Goal: Navigation & Orientation: Find specific page/section

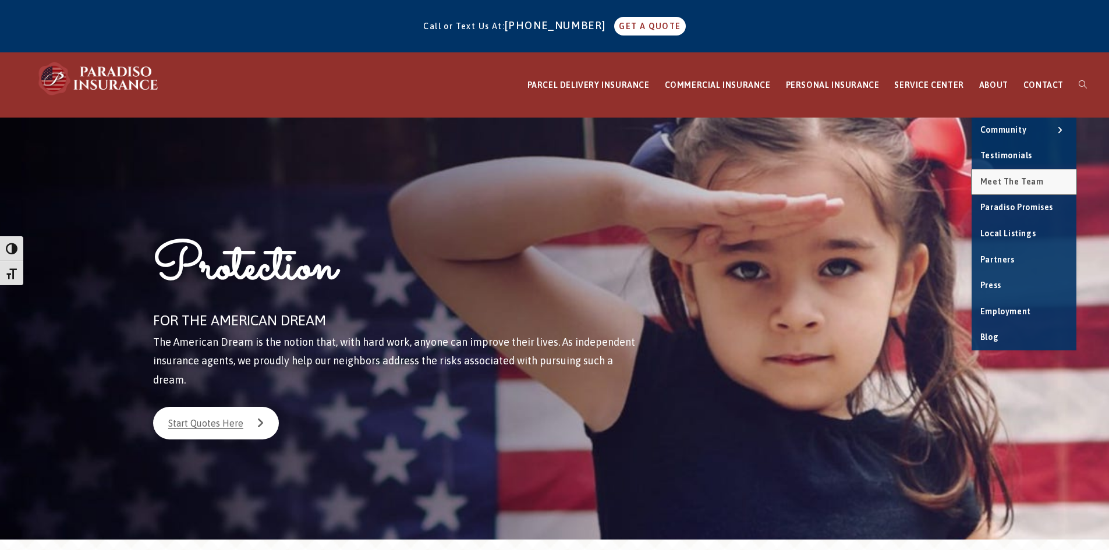
click at [1016, 171] on link "Meet the Team" at bounding box center [1024, 182] width 105 height 26
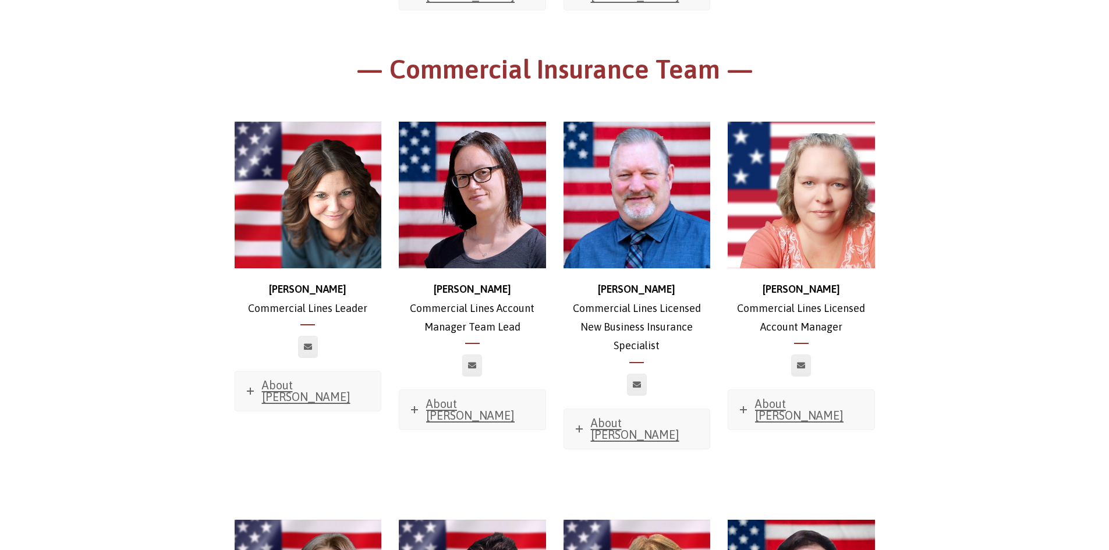
scroll to position [669, 0]
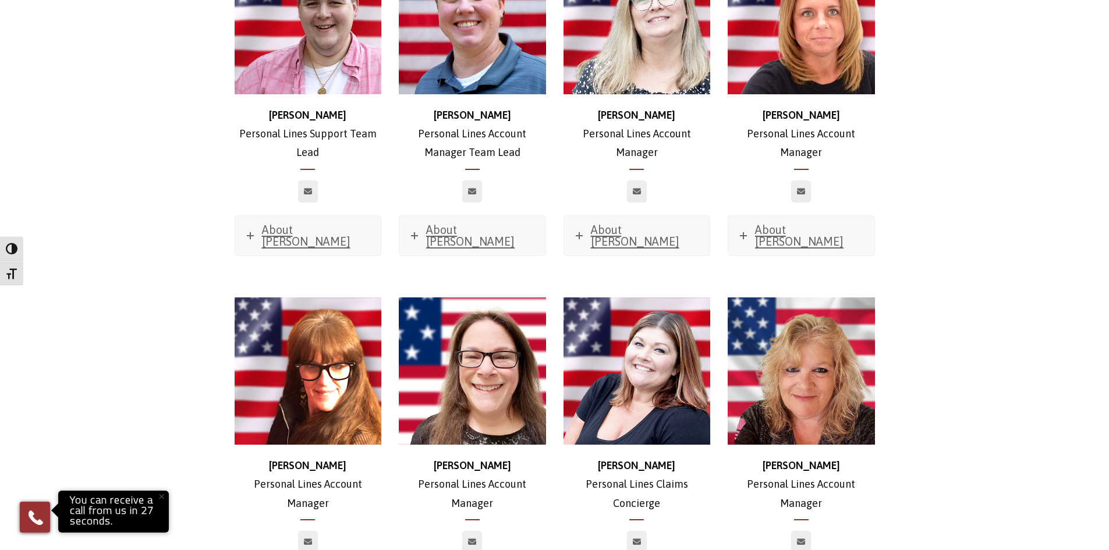
scroll to position [3729, 0]
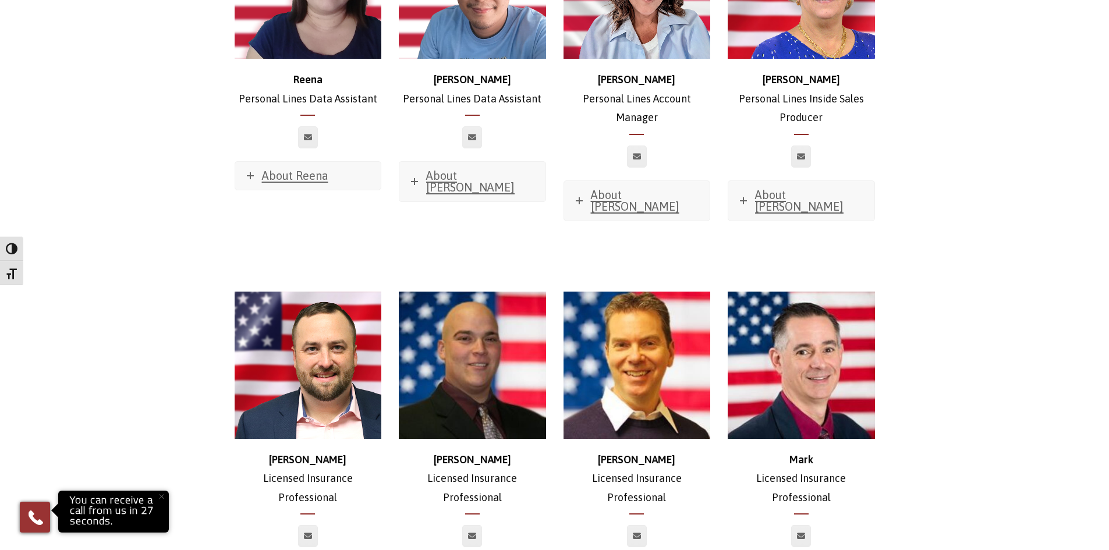
scroll to position [5127, 0]
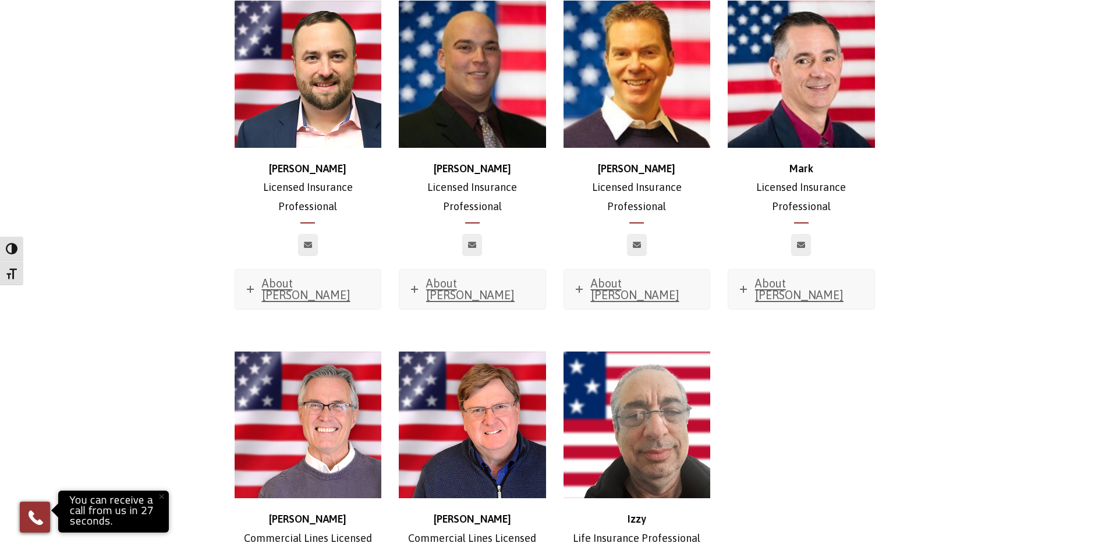
click at [818, 380] on div "[PERSON_NAME] Commercial Lines Licensed New Business Insurance Specialist About…" at bounding box center [555, 522] width 658 height 341
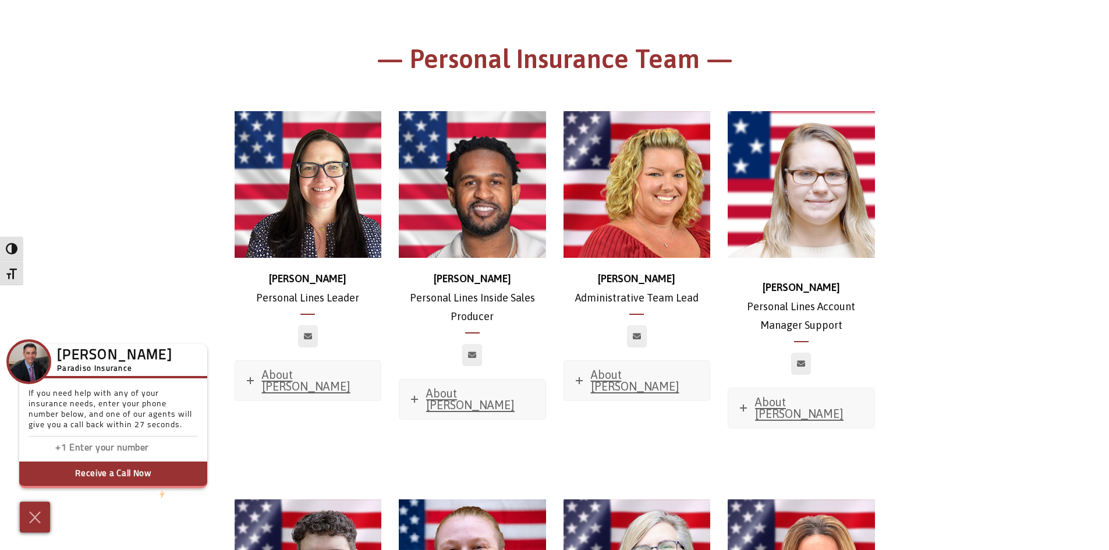
scroll to position [3088, 0]
